Goal: Information Seeking & Learning: Learn about a topic

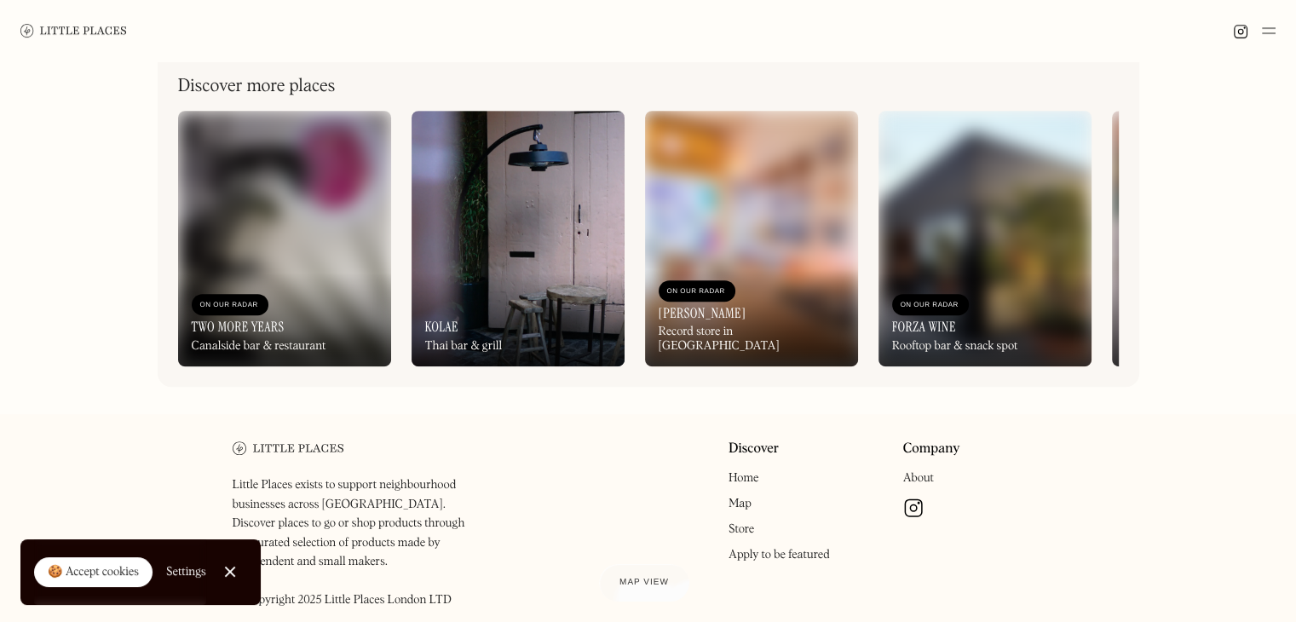
scroll to position [800, 0]
click at [767, 332] on div "On Our Radar [PERSON_NAME] Record store in [GEOGRAPHIC_DATA]" at bounding box center [751, 317] width 213 height 98
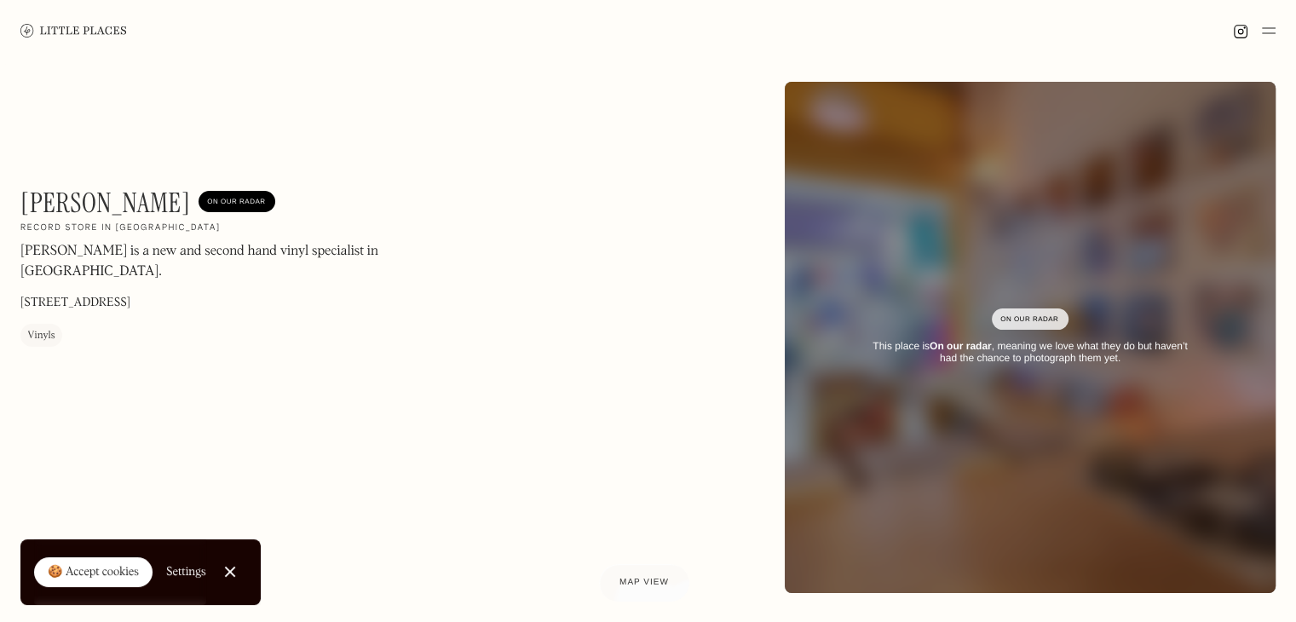
click at [1049, 318] on div "On Our Radar" at bounding box center [1031, 319] width 60 height 17
click at [949, 350] on strong "On our radar" at bounding box center [961, 346] width 62 height 12
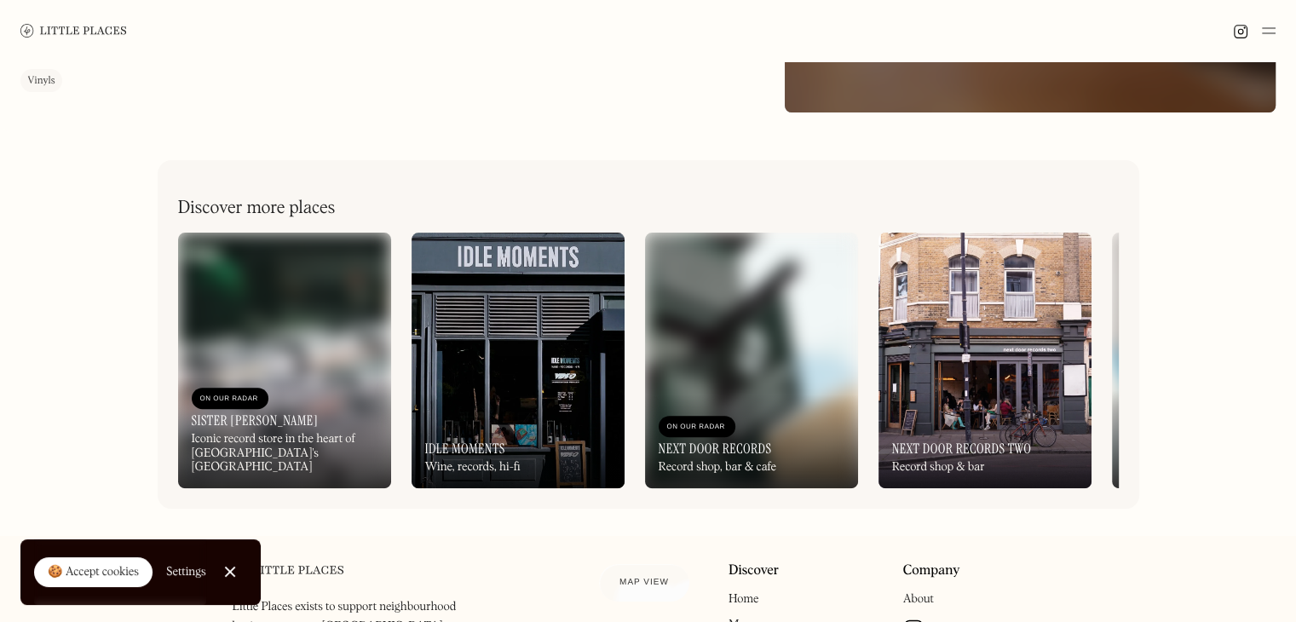
scroll to position [678, 0]
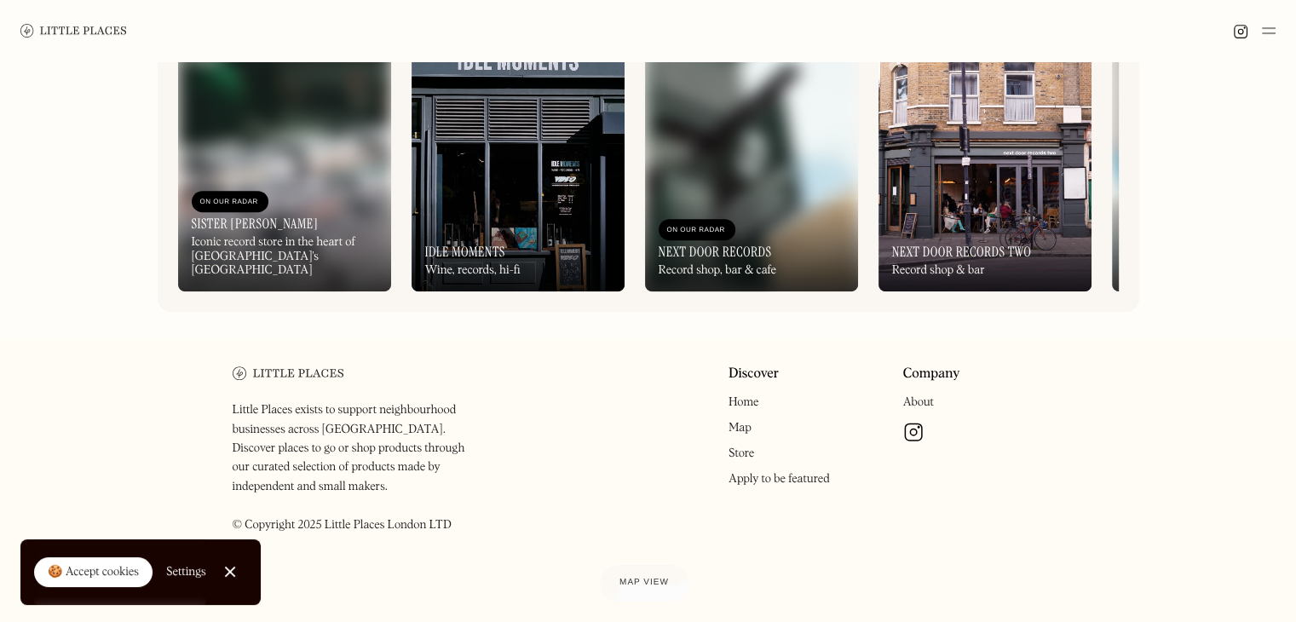
click at [977, 265] on div "Record shop & bar" at bounding box center [938, 270] width 93 height 14
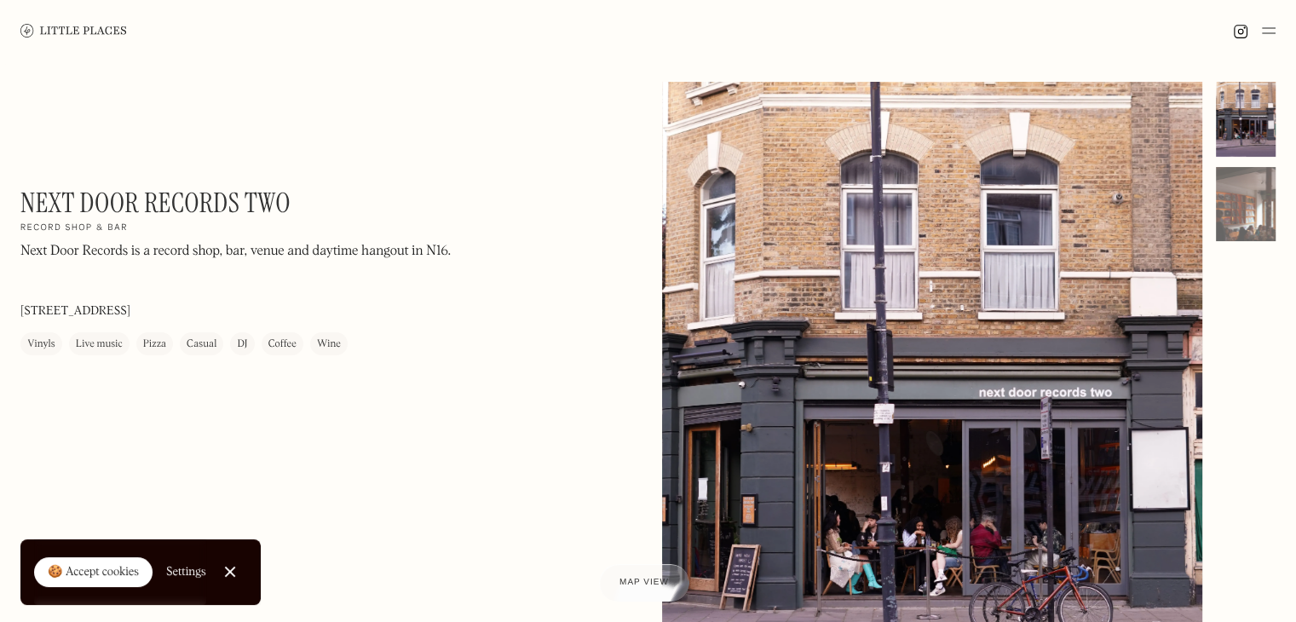
click at [183, 207] on h1 "Next Door Records Two" at bounding box center [155, 203] width 270 height 32
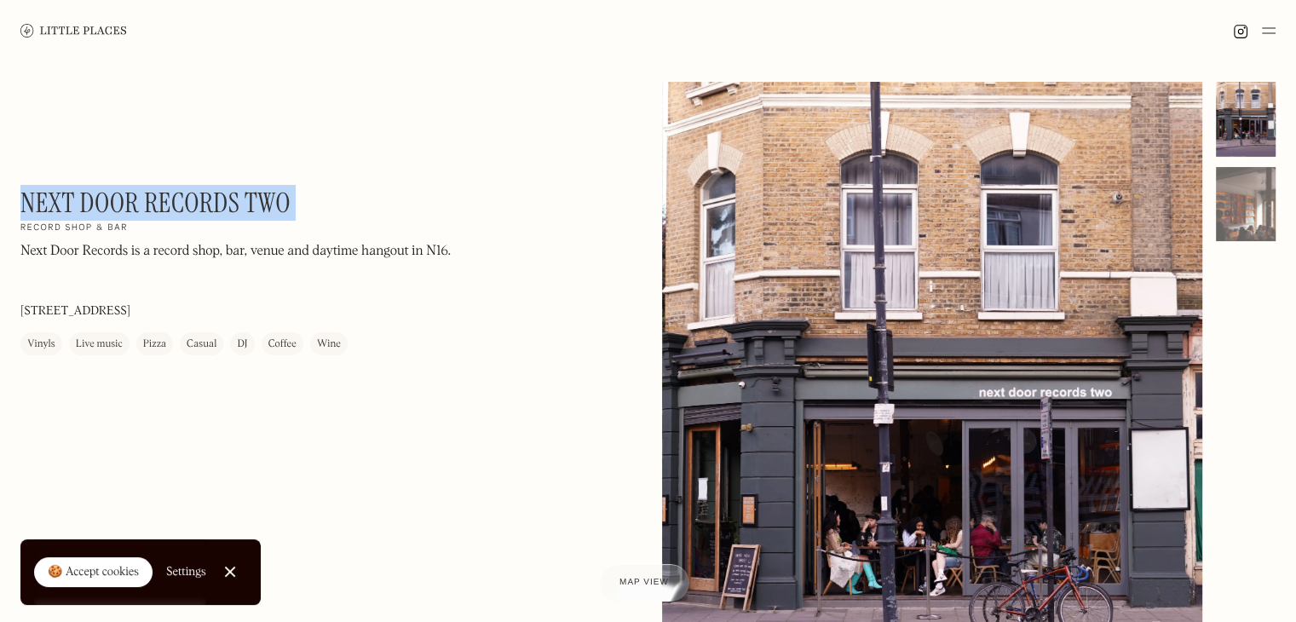
click at [183, 207] on h1 "Next Door Records Two" at bounding box center [155, 203] width 270 height 32
copy div "Next Door Records Two On Our Radar"
